Goal: Transaction & Acquisition: Purchase product/service

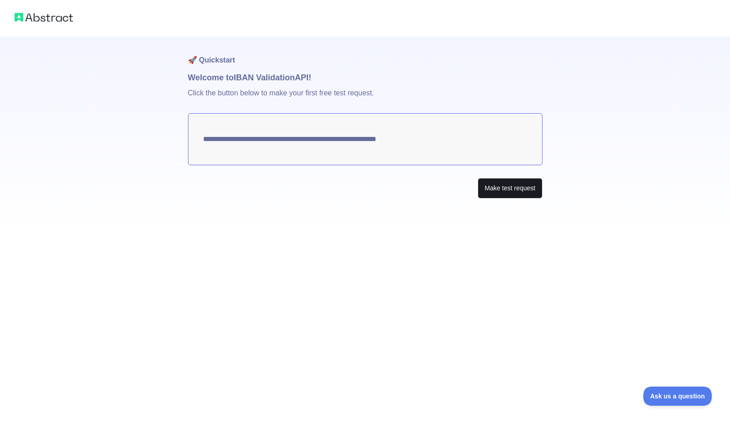
click at [492, 188] on button "Make test request" at bounding box center [510, 188] width 64 height 21
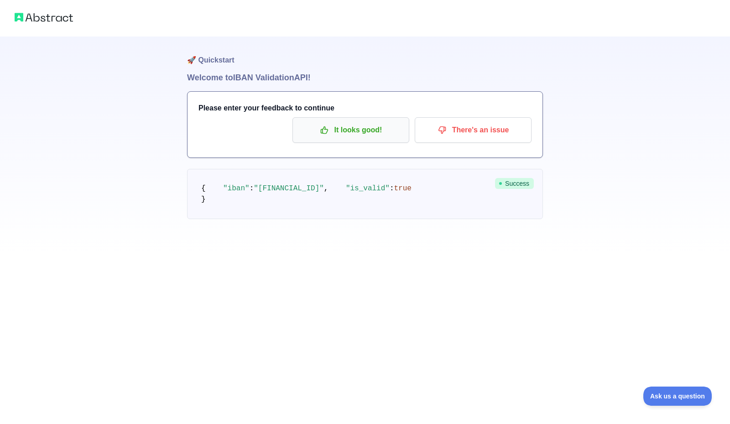
click at [390, 125] on p "It looks good!" at bounding box center [350, 130] width 103 height 16
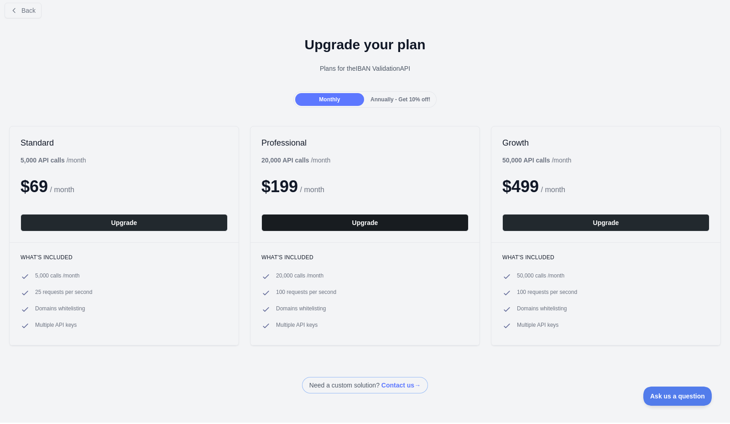
scroll to position [7, 0]
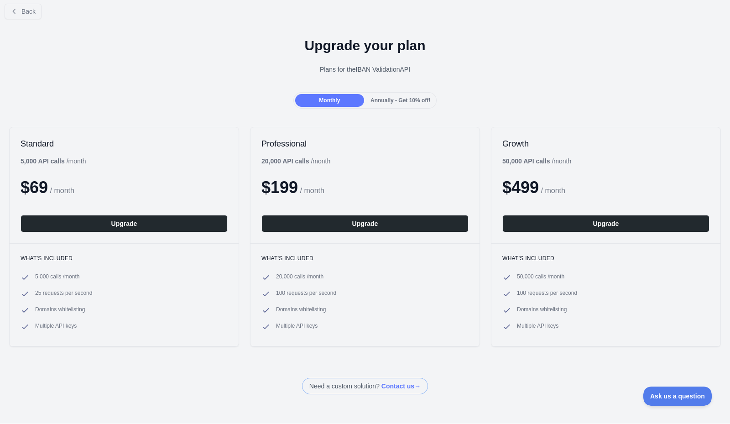
click at [385, 99] on span "Annually - Get 10% off!" at bounding box center [400, 100] width 60 height 6
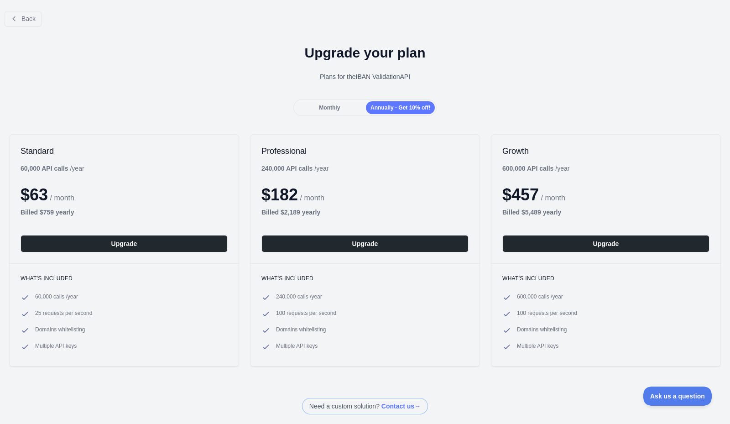
scroll to position [0, 0]
click at [30, 10] on div "Back" at bounding box center [365, 19] width 730 height 30
click at [26, 23] on button "Back" at bounding box center [23, 19] width 37 height 16
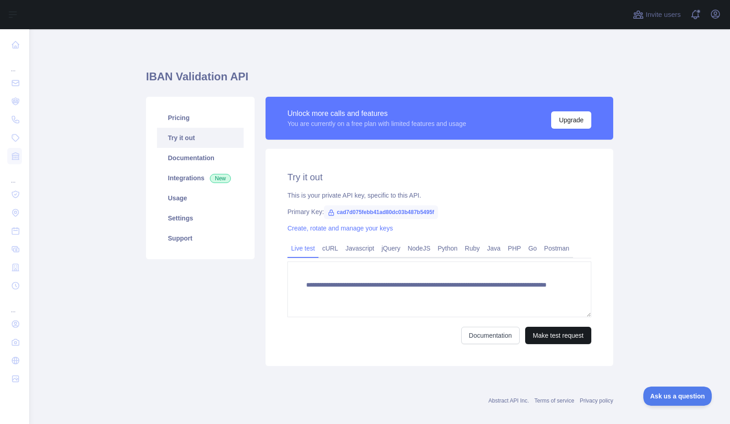
click at [540, 339] on button "Make test request" at bounding box center [558, 335] width 66 height 17
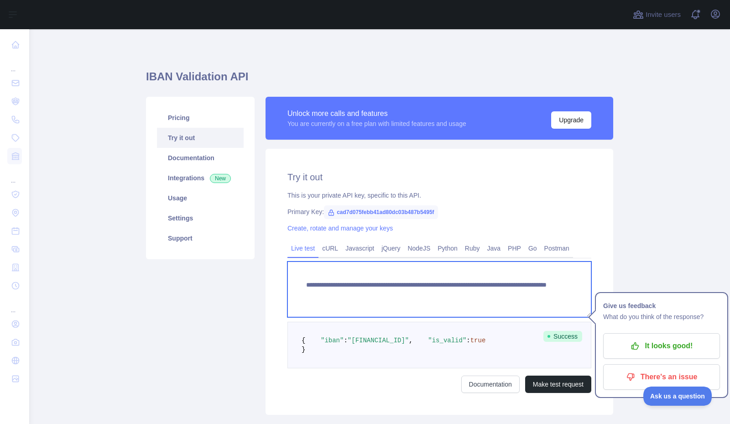
click at [496, 296] on textarea "**********" at bounding box center [439, 289] width 304 height 56
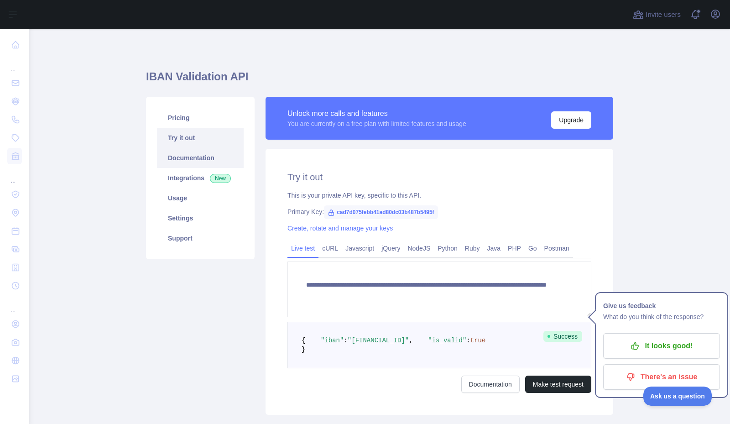
click at [202, 163] on link "Documentation" at bounding box center [200, 158] width 87 height 20
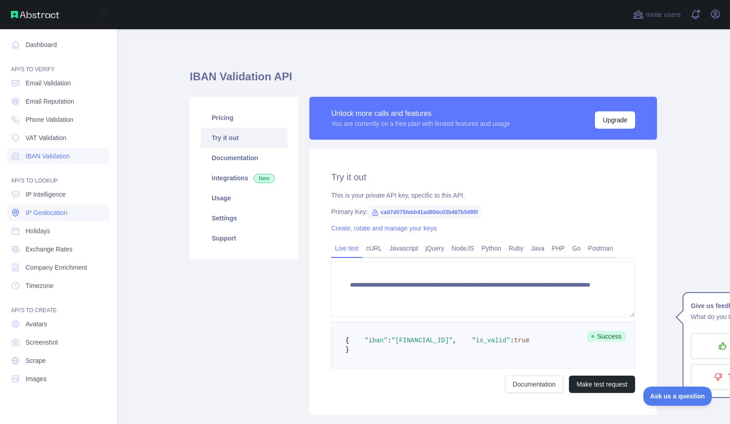
click at [43, 216] on span "IP Geolocation" at bounding box center [47, 212] width 42 height 9
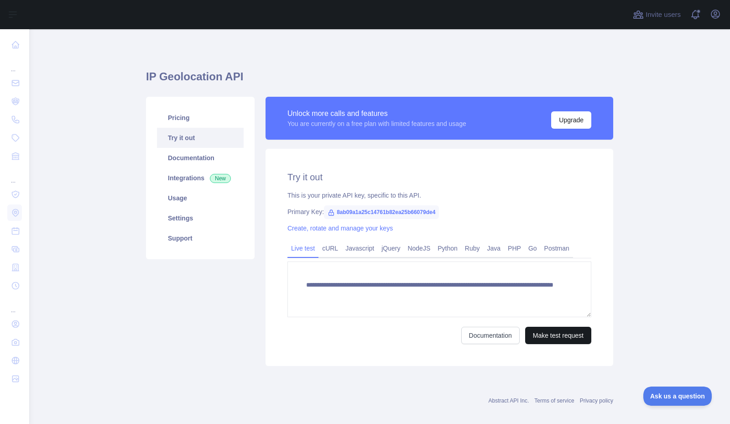
click at [547, 332] on button "Make test request" at bounding box center [558, 335] width 66 height 17
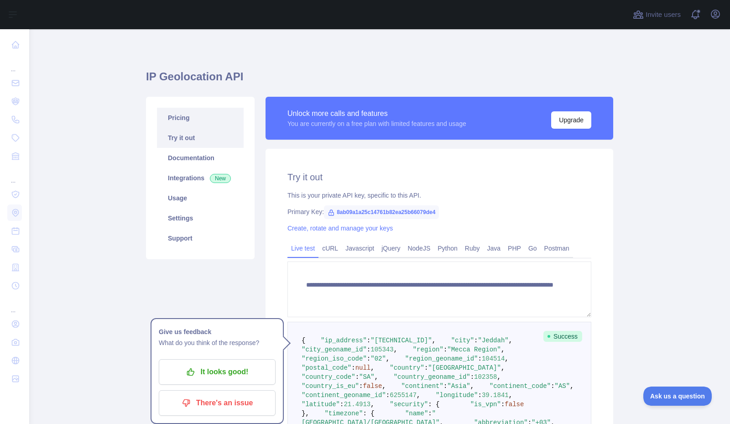
click at [204, 117] on link "Pricing" at bounding box center [200, 118] width 87 height 20
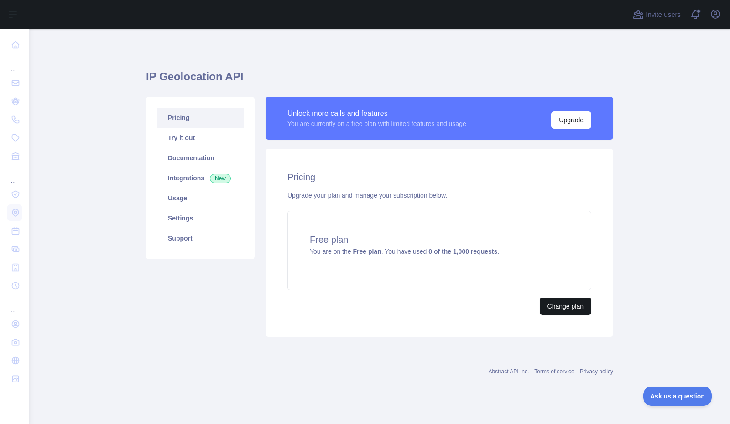
click at [563, 308] on button "Change plan" at bounding box center [566, 305] width 52 height 17
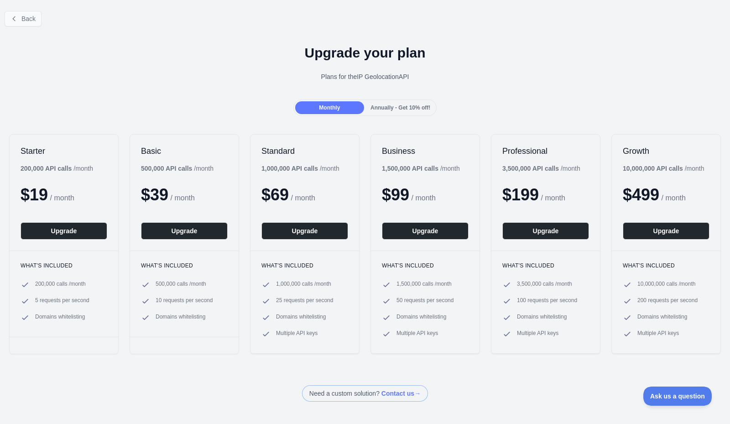
click at [27, 16] on span "Back" at bounding box center [28, 18] width 14 height 7
